Goal: Transaction & Acquisition: Purchase product/service

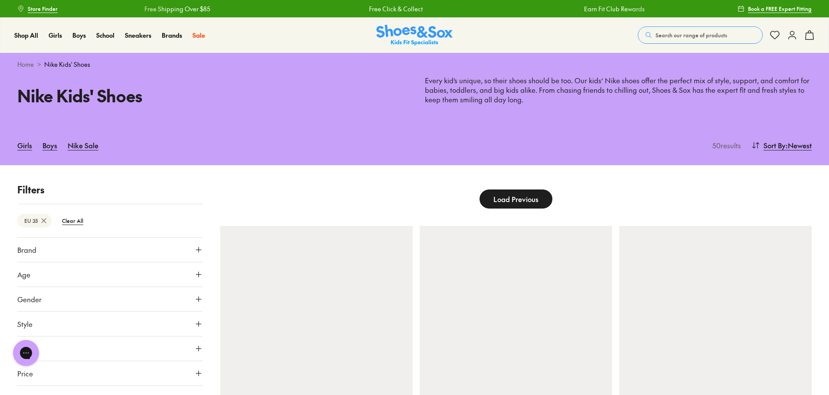
click at [42, 221] on icon at bounding box center [43, 220] width 9 height 9
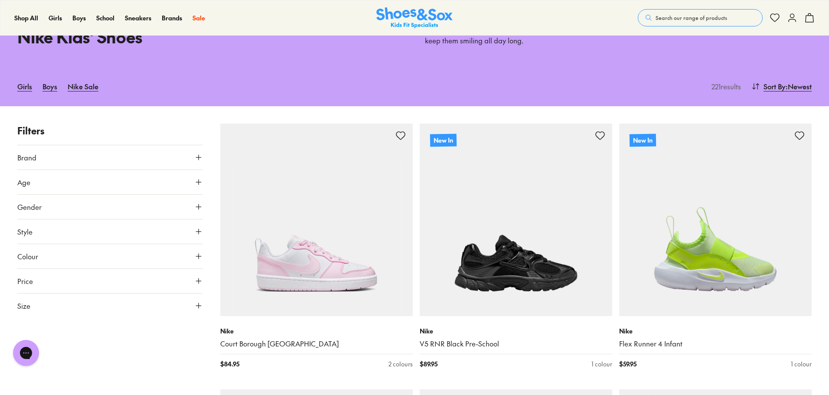
scroll to position [108, 0]
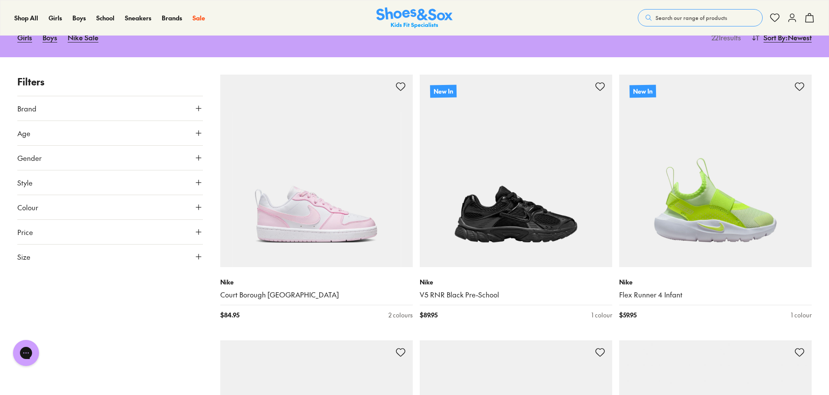
click at [193, 259] on button "Size" at bounding box center [109, 256] width 185 height 24
click at [61, 299] on button "31" at bounding box center [63, 295] width 28 height 21
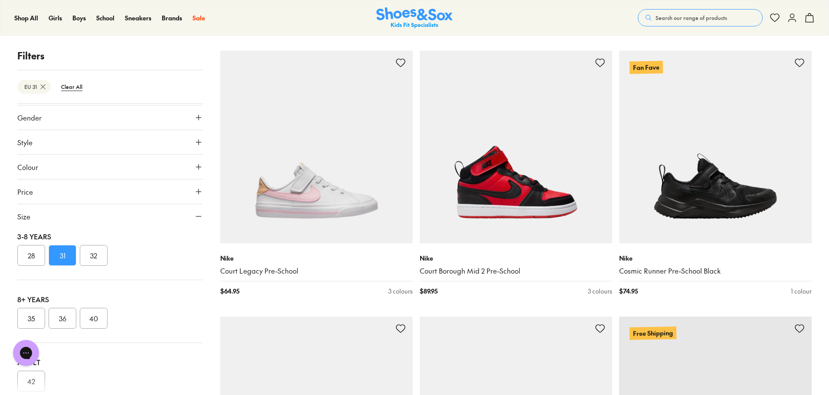
scroll to position [2125, 0]
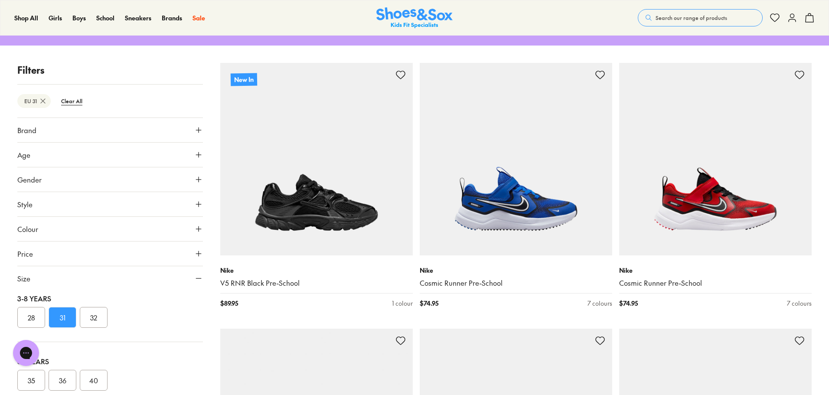
click at [189, 135] on button "Brand" at bounding box center [109, 130] width 185 height 24
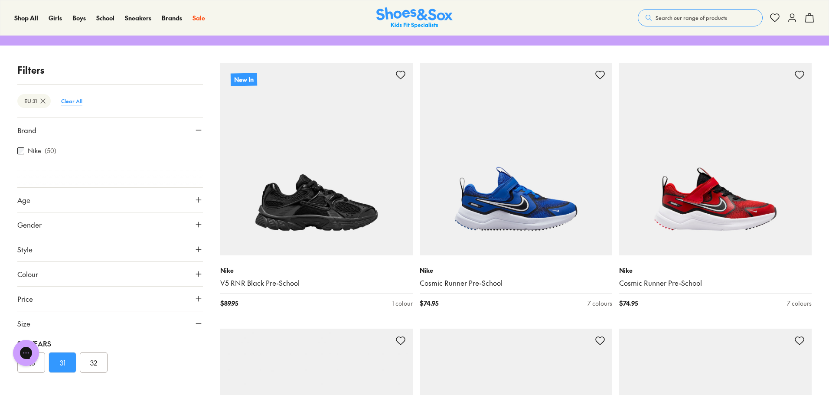
click at [73, 104] on btn "Clear All" at bounding box center [71, 101] width 35 height 16
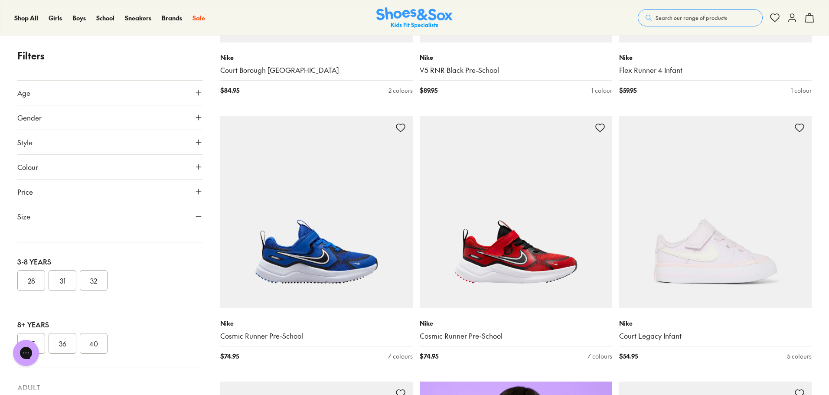
scroll to position [54, 0]
click at [58, 294] on button "31" at bounding box center [63, 298] width 28 height 21
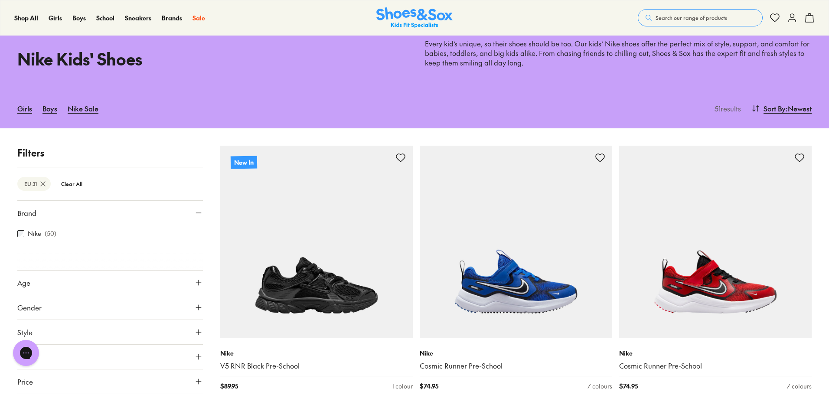
scroll to position [36, 0]
click at [72, 185] on btn "Clear All" at bounding box center [71, 184] width 35 height 16
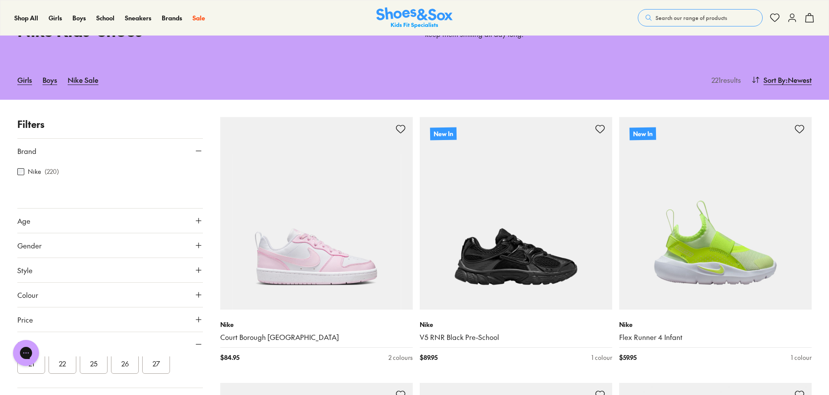
click at [196, 151] on use at bounding box center [198, 151] width 5 height 0
click at [197, 153] on icon at bounding box center [198, 150] width 9 height 9
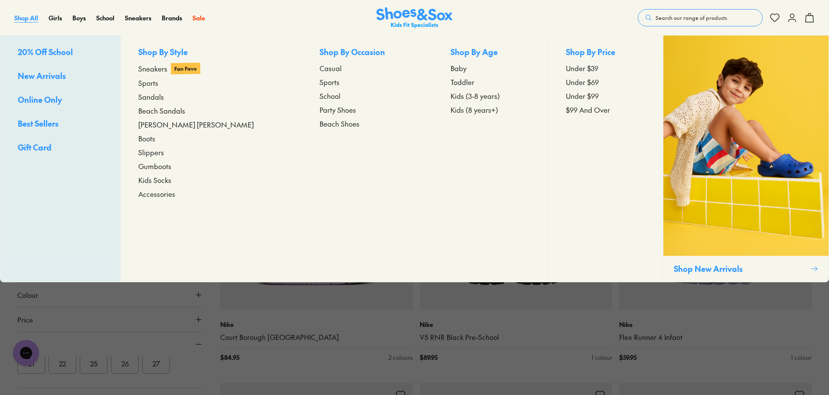
click at [36, 15] on span "Shop All" at bounding box center [26, 17] width 24 height 9
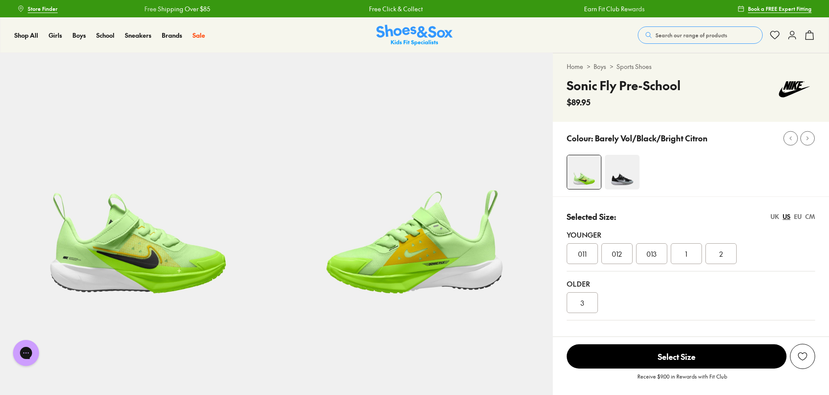
select select "*"
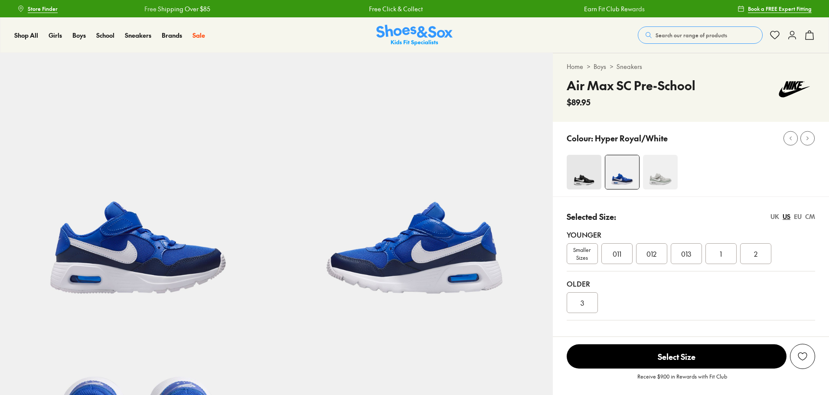
select select "*"
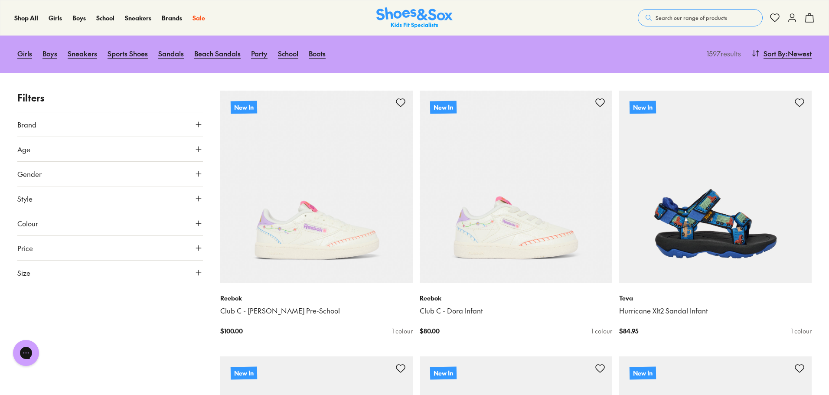
scroll to position [85, 0]
click at [110, 270] on button "Size" at bounding box center [109, 272] width 185 height 24
click at [99, 326] on button "30" at bounding box center [94, 320] width 28 height 21
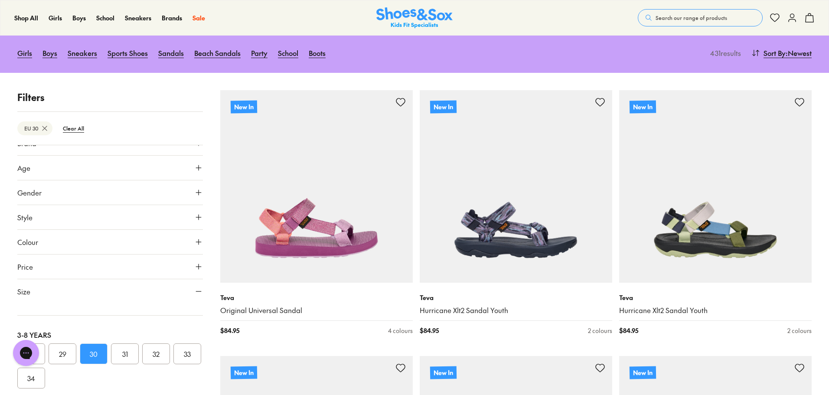
click at [126, 349] on button "31" at bounding box center [125, 353] width 28 height 21
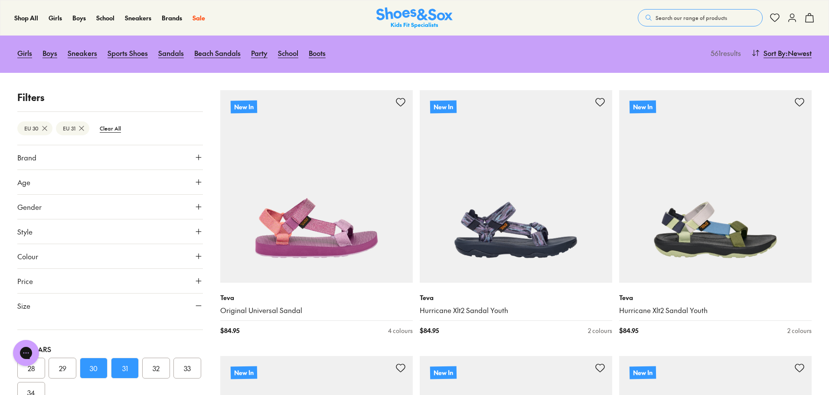
click at [131, 161] on button "Brand" at bounding box center [109, 157] width 185 height 24
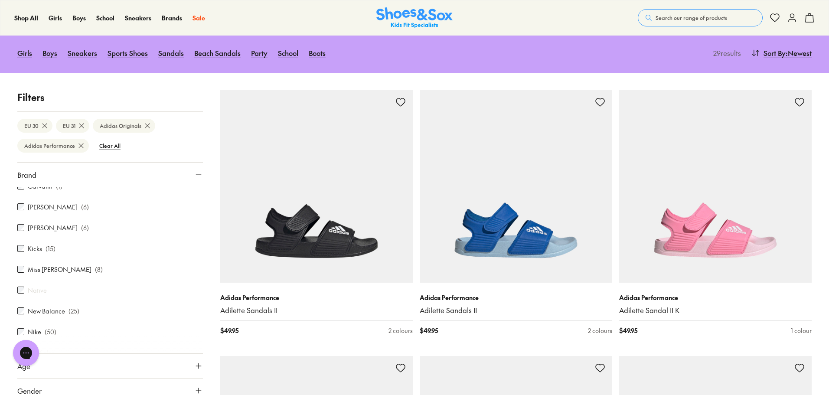
scroll to position [308, 0]
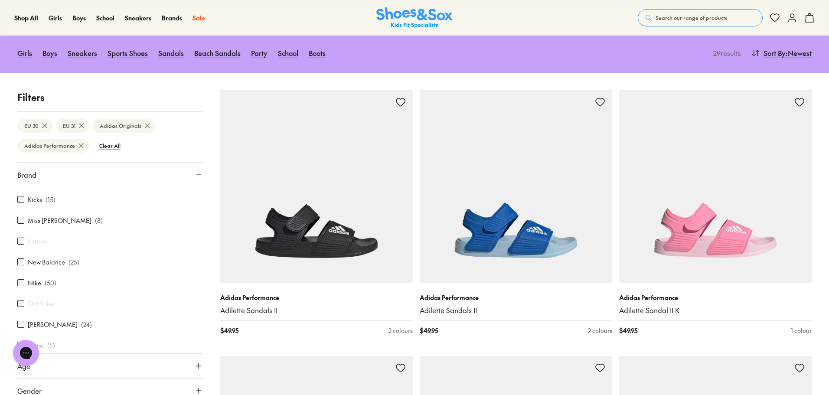
click at [21, 278] on div "Nike ( 50 )" at bounding box center [109, 282] width 185 height 10
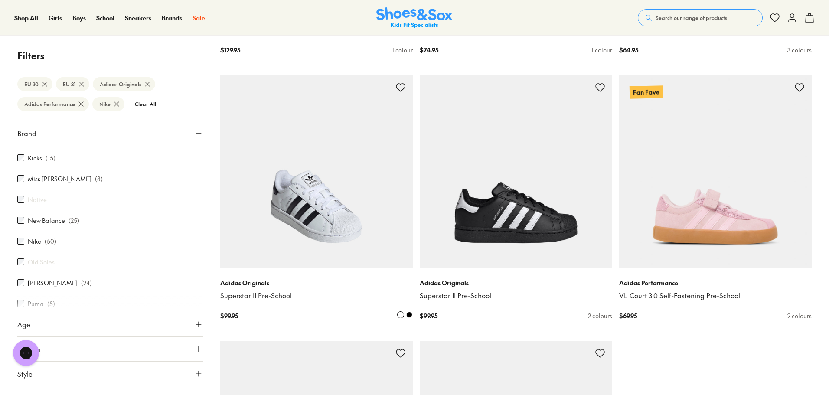
scroll to position [2551, 0]
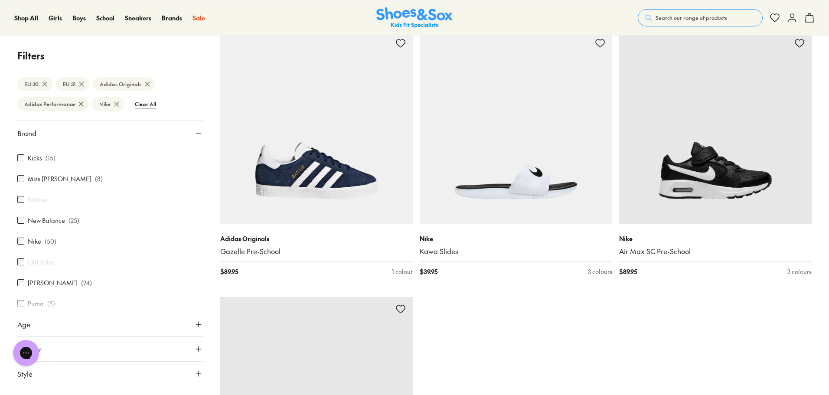
scroll to position [5457, 0]
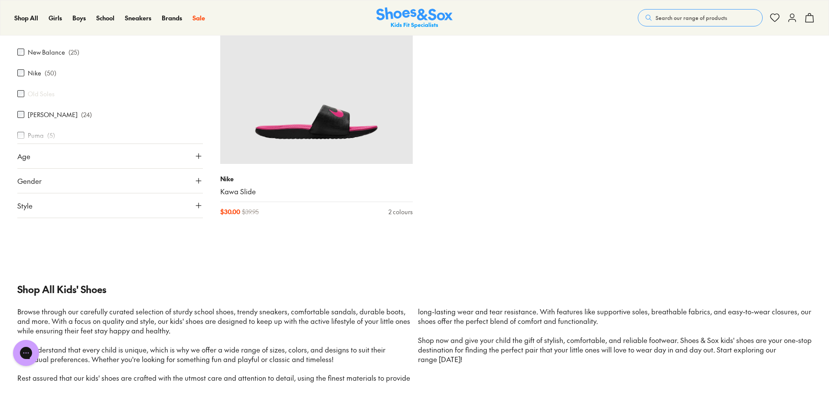
scroll to position [7110, 0]
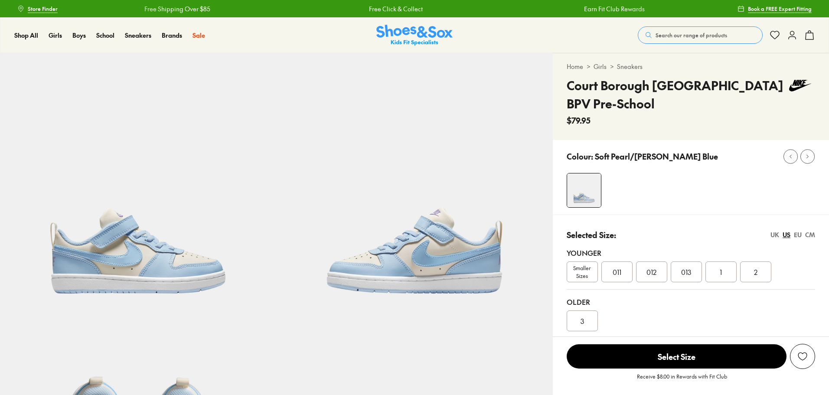
select select "*"
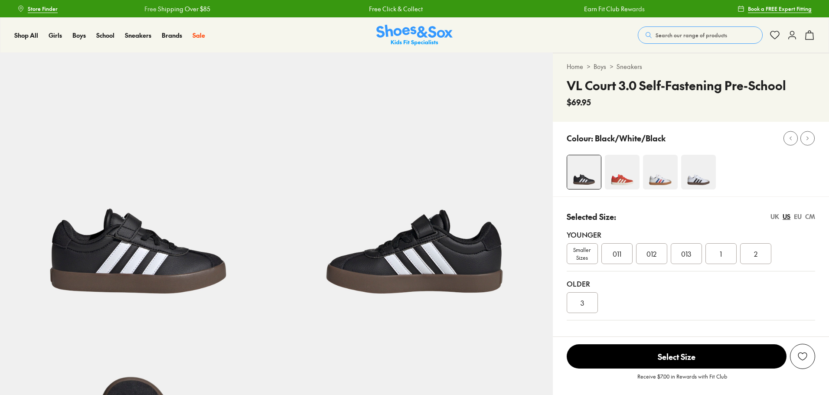
select select "*"
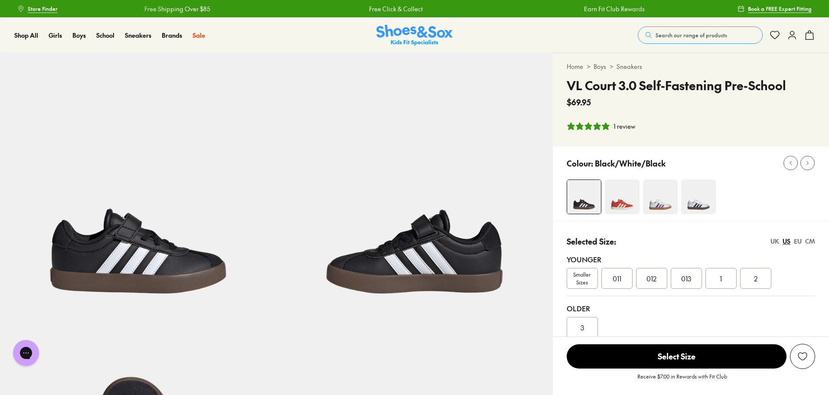
click at [613, 190] on img at bounding box center [622, 196] width 35 height 35
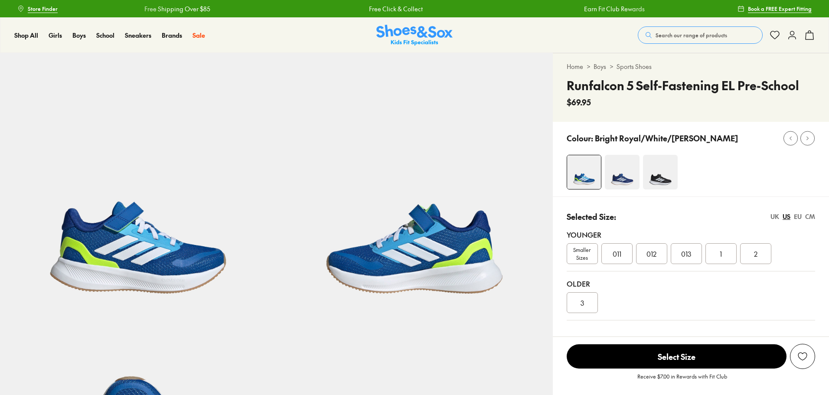
select select "*"
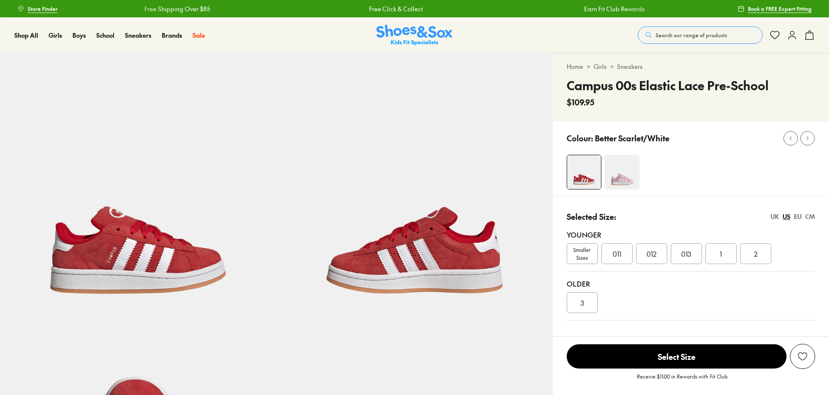
select select "*"
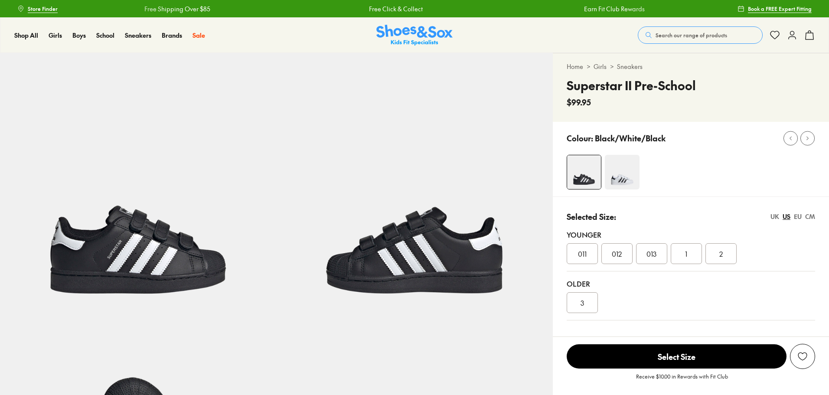
select select "*"
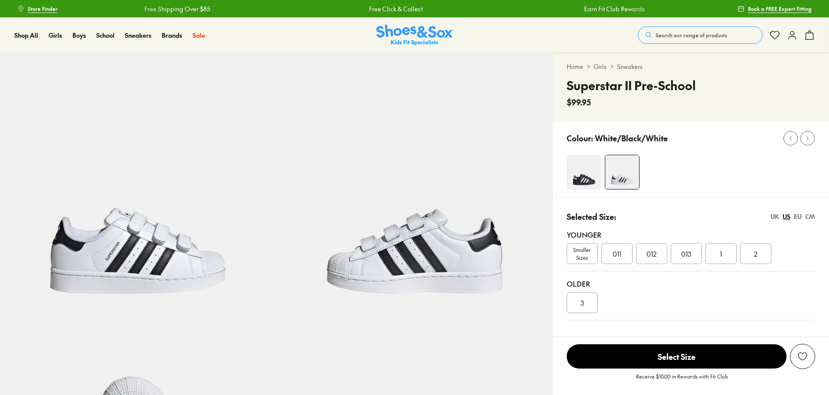
select select "*"
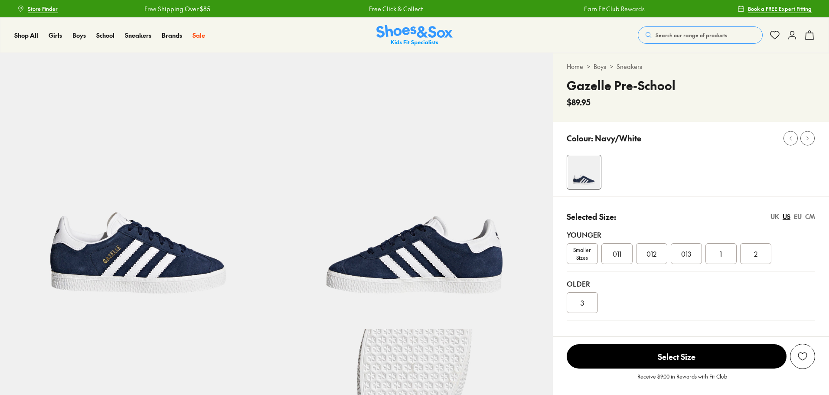
select select "*"
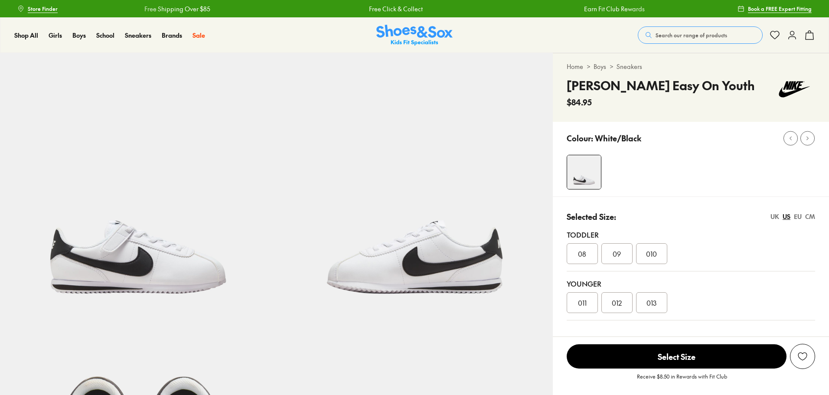
select select "*"
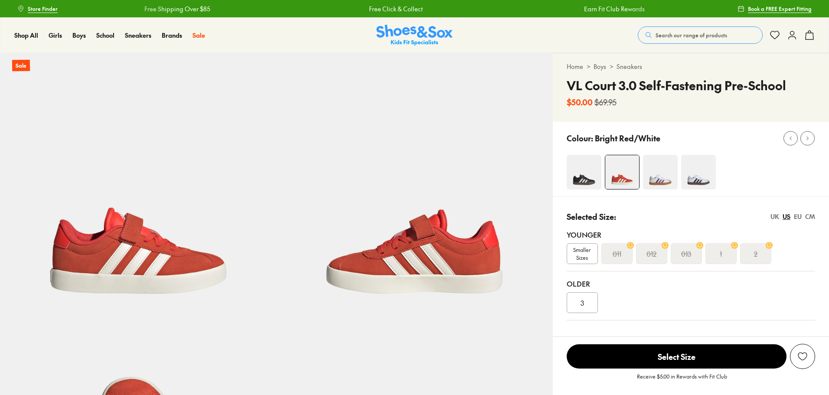
select select "*"
